Goal: Information Seeking & Learning: Learn about a topic

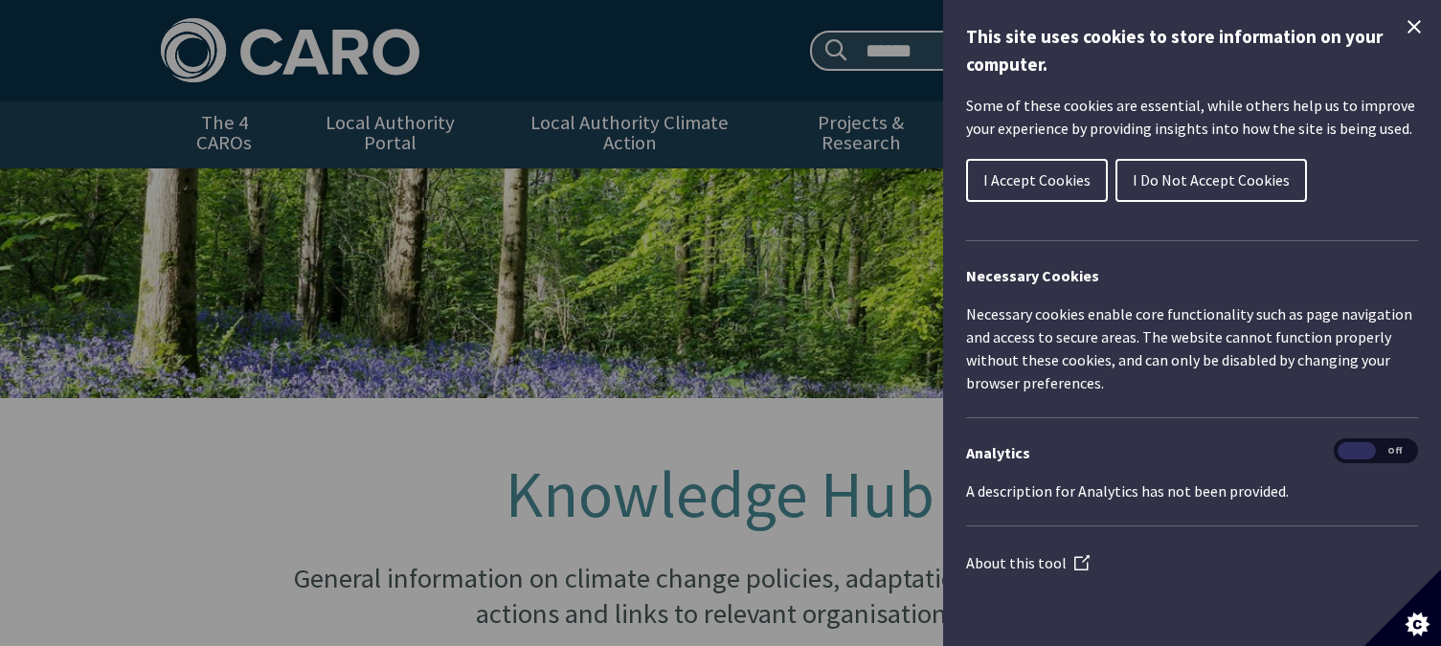
click at [1418, 30] on icon "Close Cookie Control" at bounding box center [1414, 26] width 13 height 13
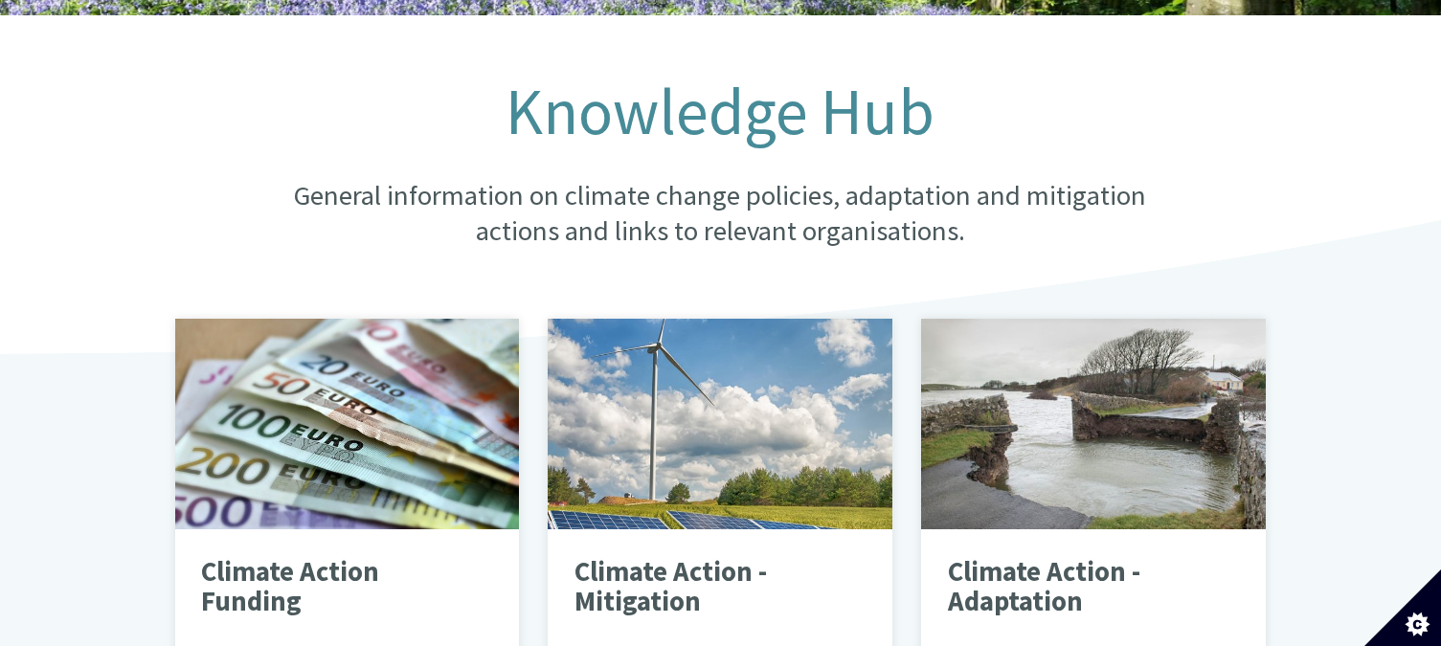
scroll to position [479, 0]
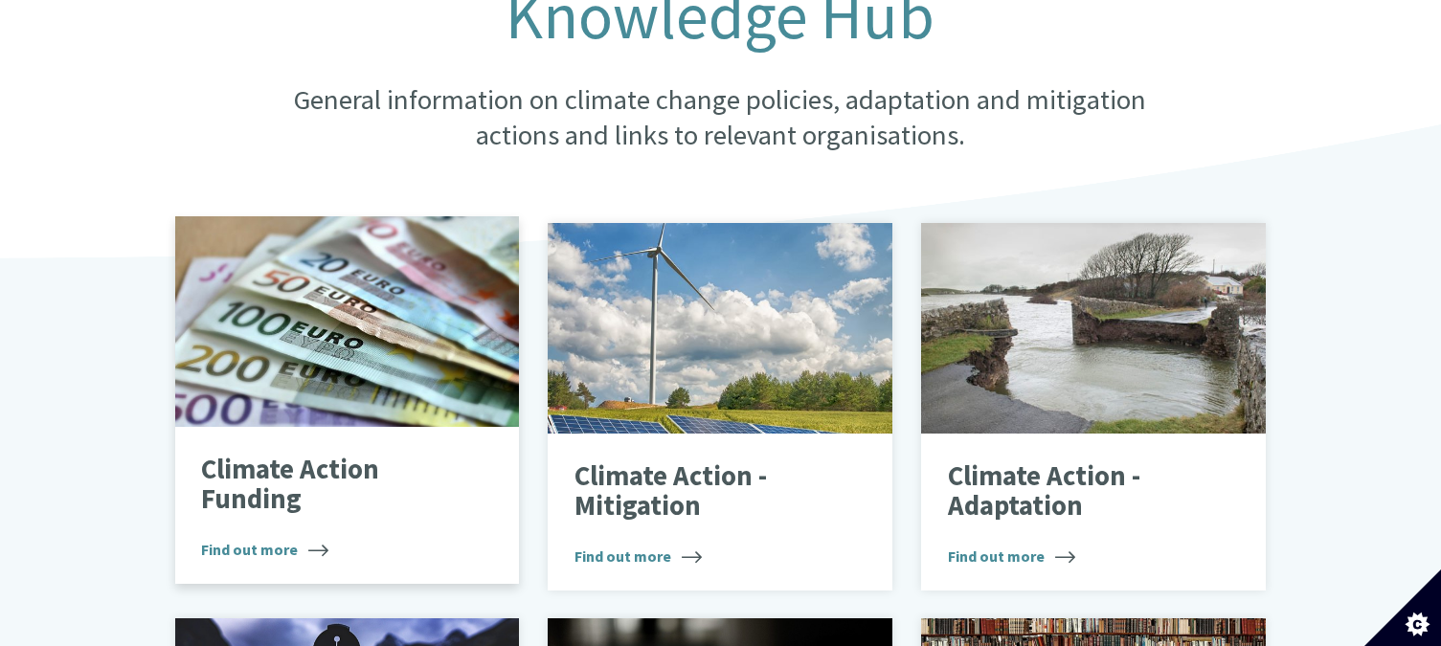
click at [252, 546] on div "Climate Action Funding Find out more" at bounding box center [347, 505] width 345 height 157
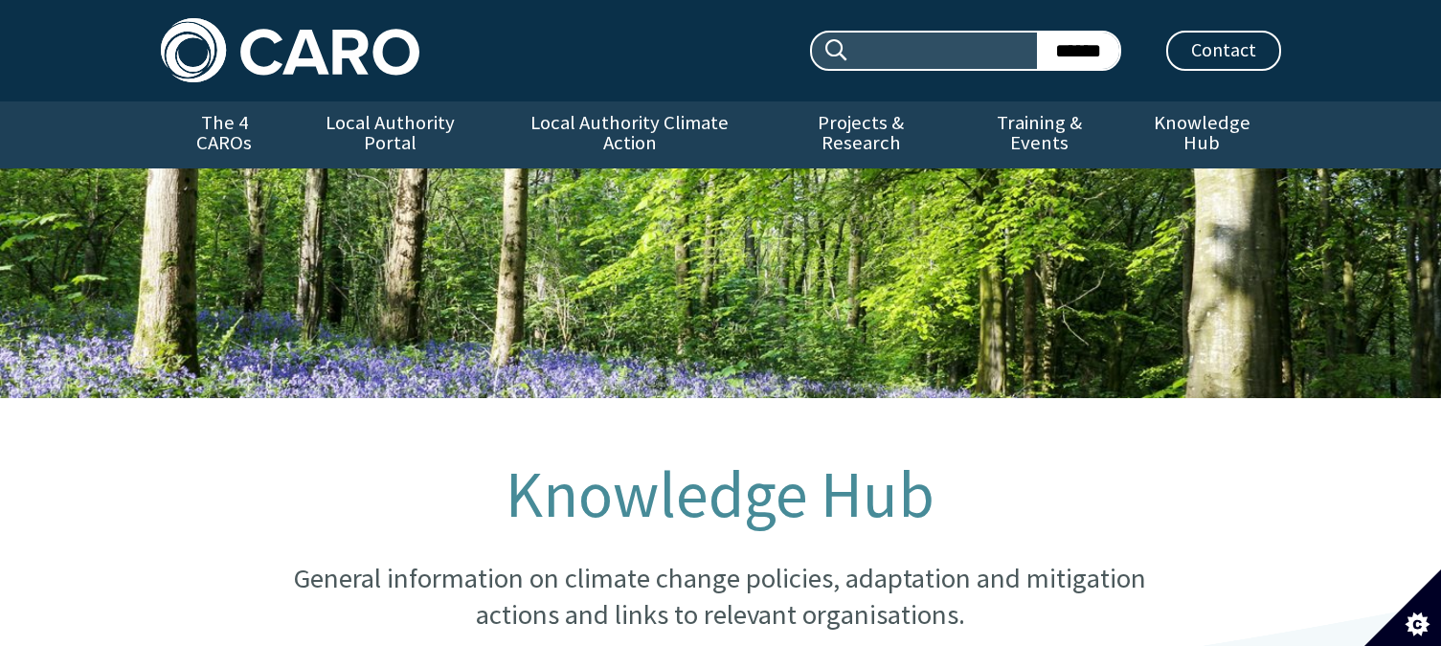
scroll to position [479, 0]
